Goal: Task Accomplishment & Management: Manage account settings

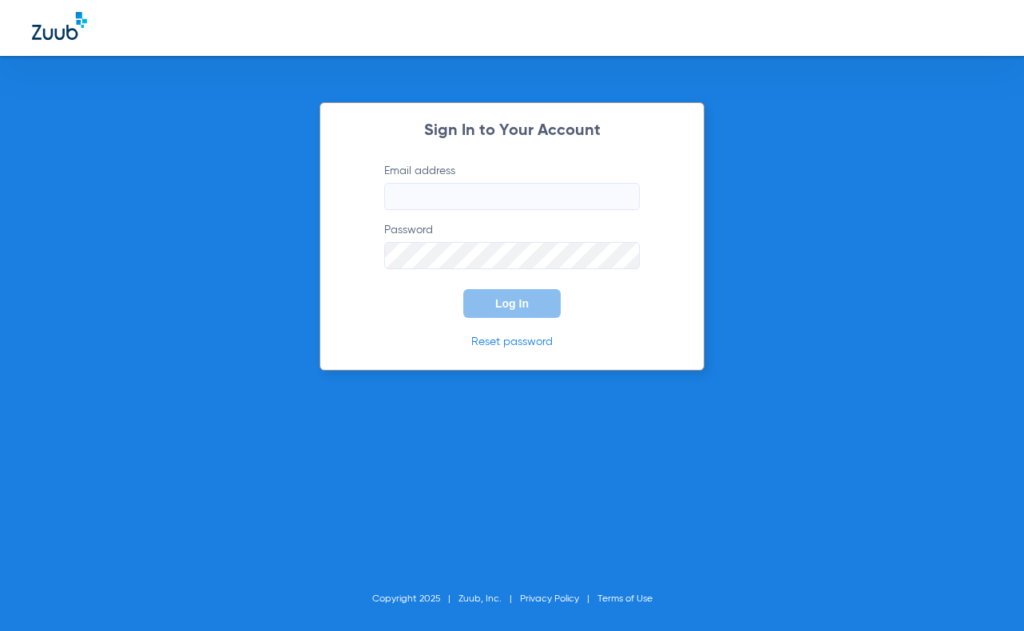
type input "[EMAIL_ADDRESS][DOMAIN_NAME]"
click at [520, 304] on span "Log In" at bounding box center [512, 303] width 34 height 13
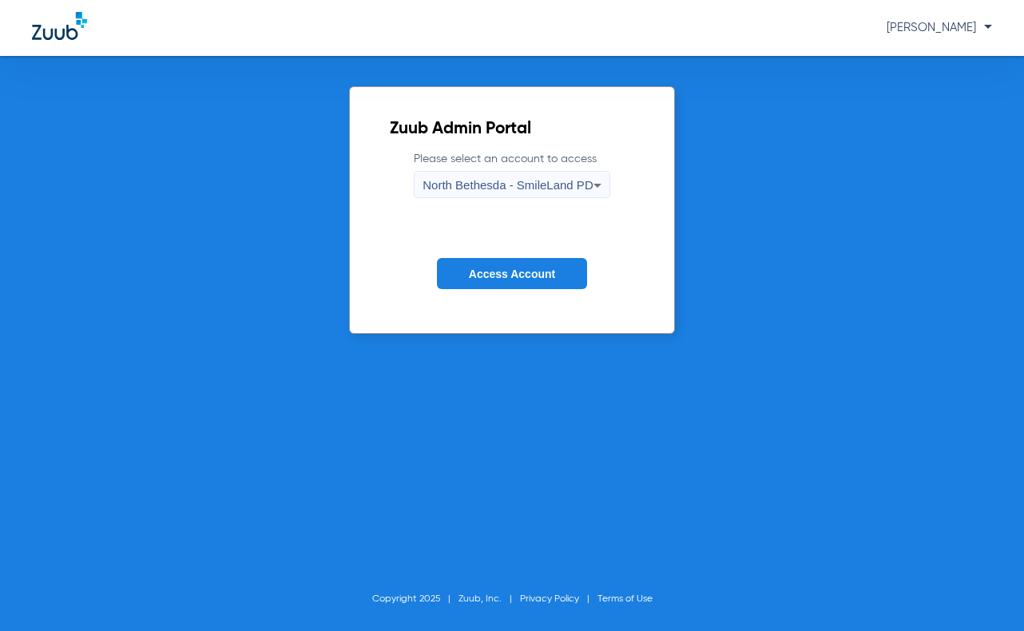
click at [501, 179] on div "North Bethesda - SmileLand PD" at bounding box center [507, 185] width 170 height 27
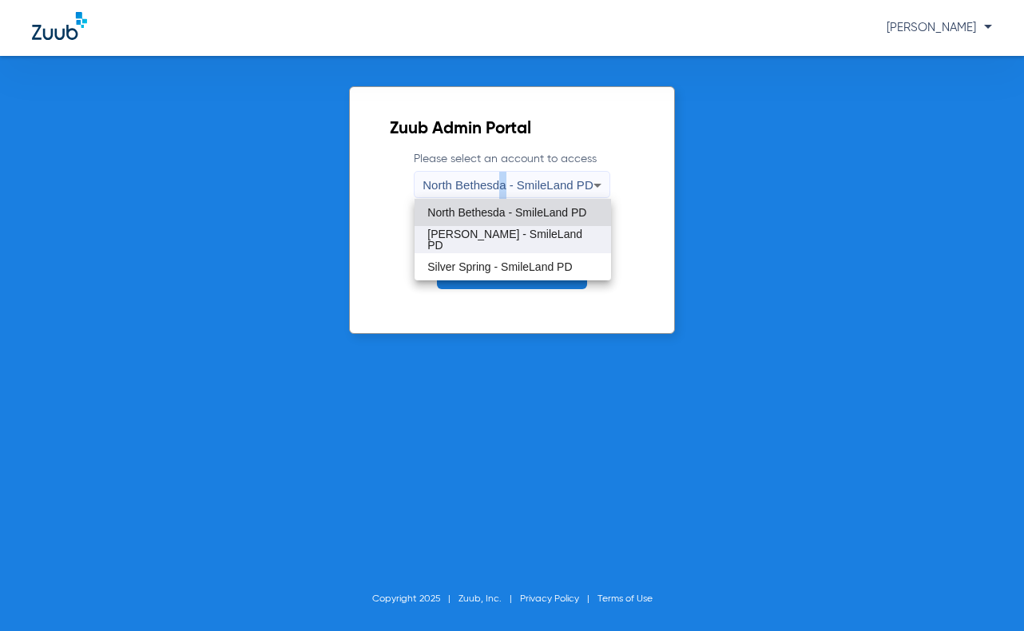
click at [458, 244] on span "[PERSON_NAME] - SmileLand PD" at bounding box center [512, 239] width 170 height 22
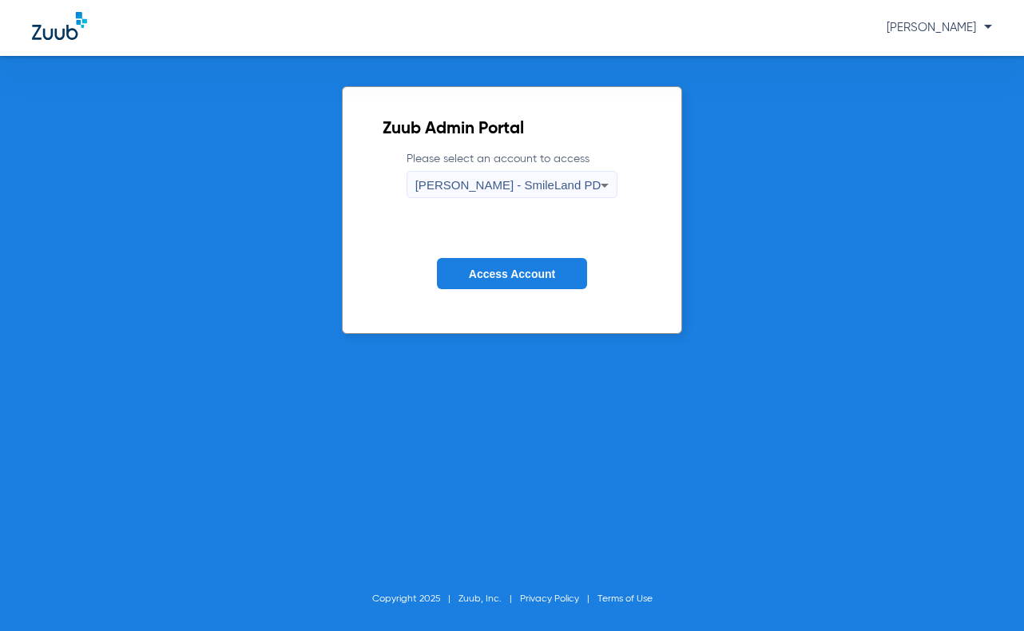
click at [501, 272] on span "Access Account" at bounding box center [512, 273] width 86 height 13
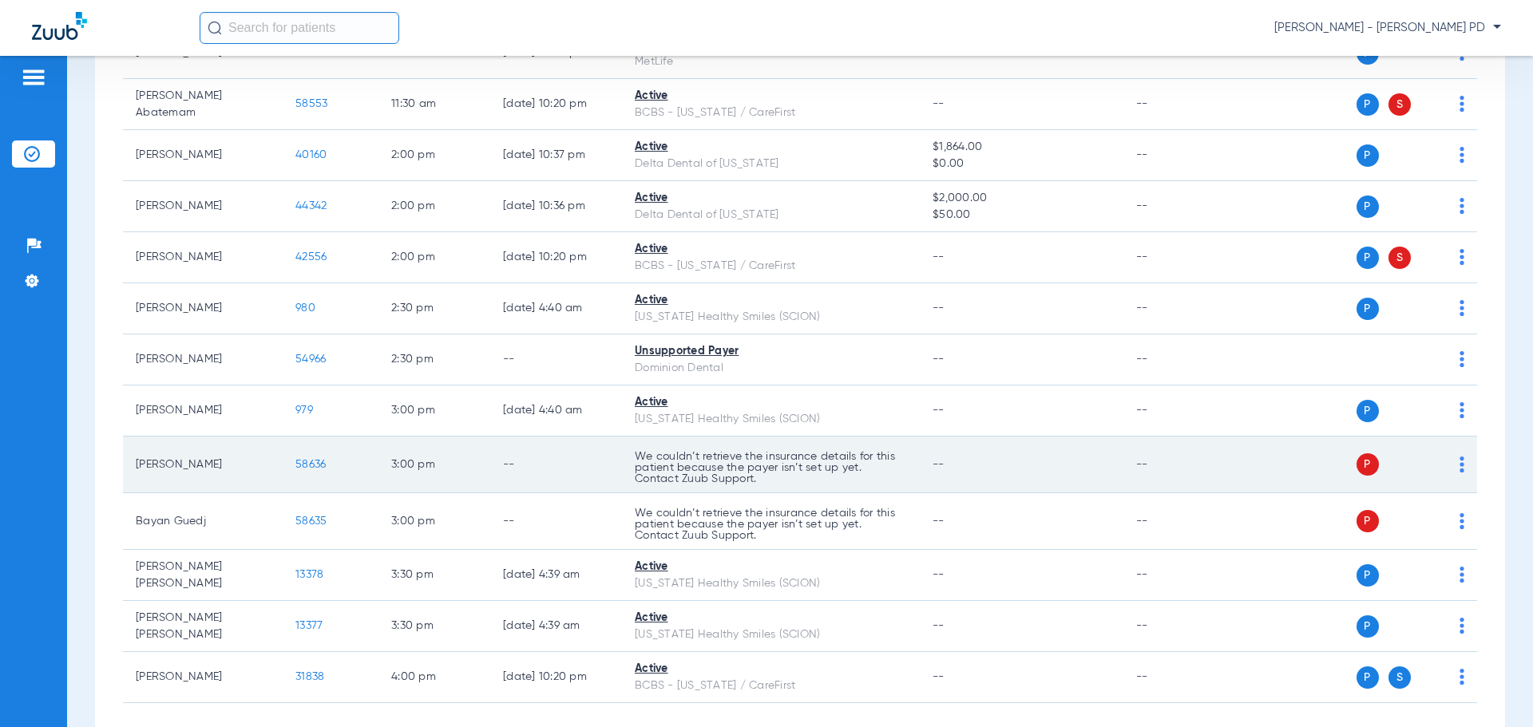
scroll to position [1116, 0]
